Goal: Navigation & Orientation: Find specific page/section

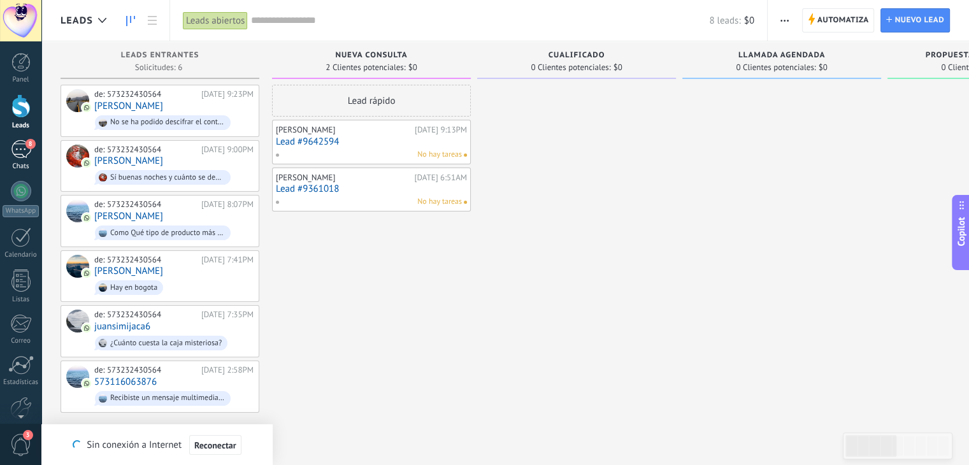
click at [27, 164] on div "Chats" at bounding box center [21, 166] width 37 height 8
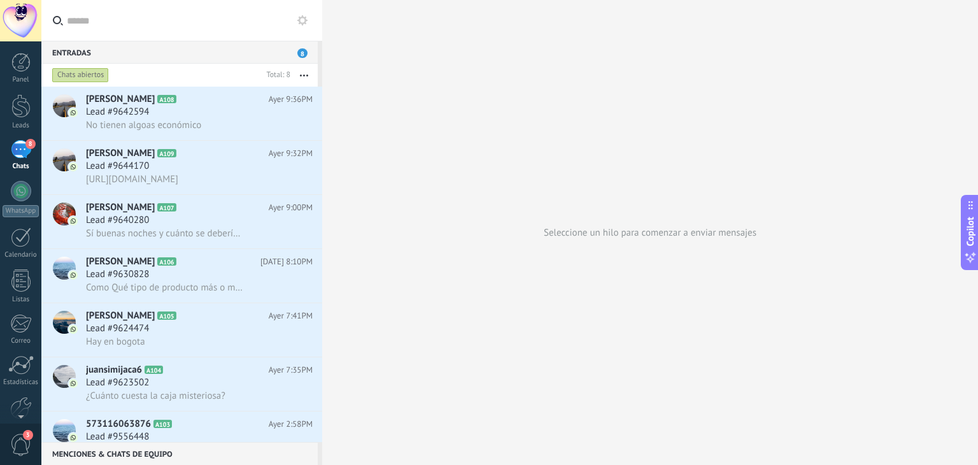
click at [27, 151] on div "8" at bounding box center [21, 149] width 20 height 18
click at [19, 199] on div at bounding box center [21, 191] width 20 height 20
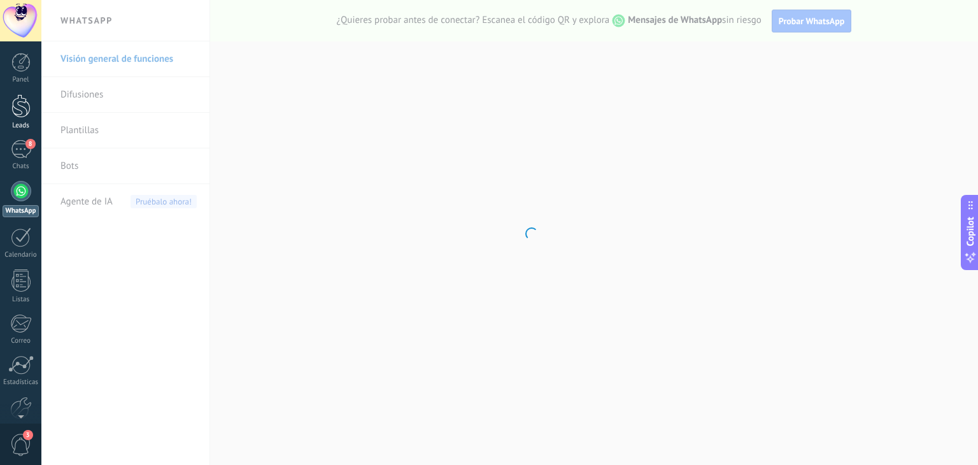
click at [20, 118] on link "Leads" at bounding box center [20, 112] width 41 height 36
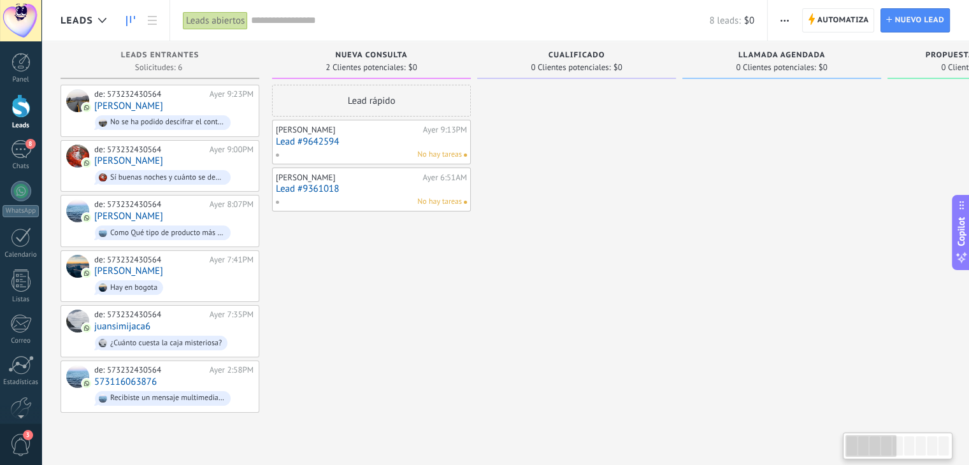
click at [526, 303] on div at bounding box center [576, 249] width 199 height 328
